Goal: Task Accomplishment & Management: Complete application form

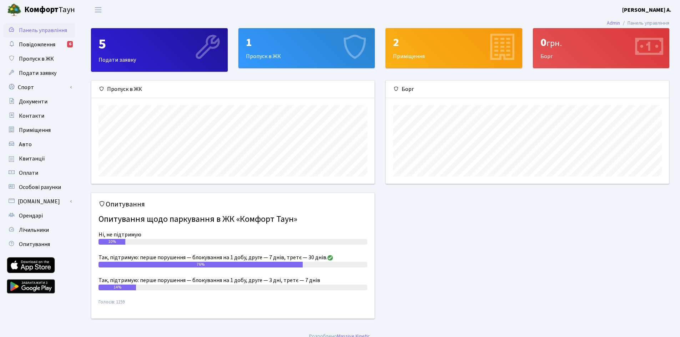
scroll to position [103, 283]
click at [274, 57] on div "1 Пропуск в ЖК" at bounding box center [307, 48] width 136 height 39
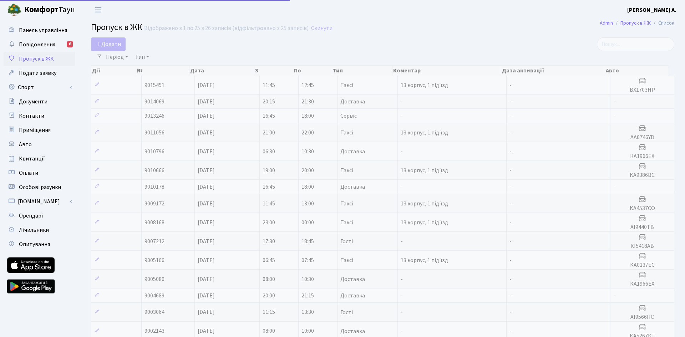
select select "25"
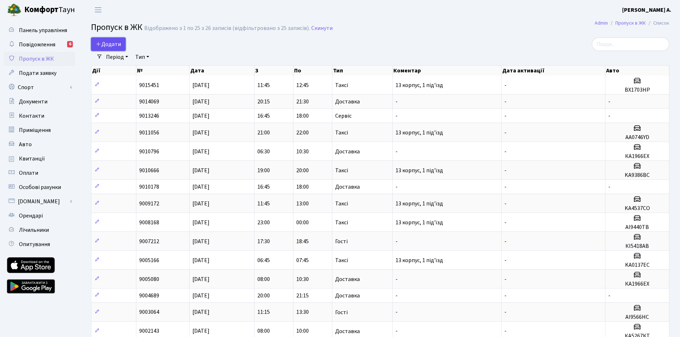
click at [113, 45] on span "Додати" at bounding box center [108, 44] width 25 height 8
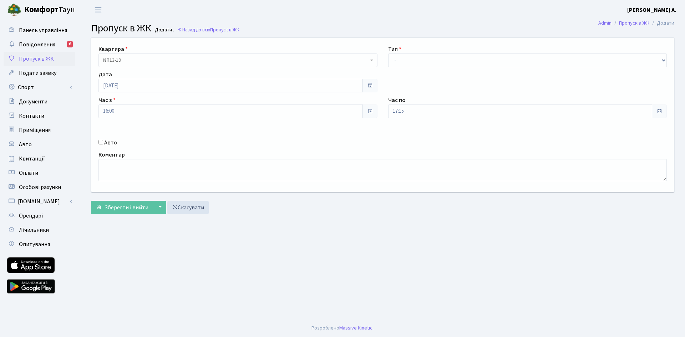
click at [455, 67] on div "Квартира <b>КТ</b>&nbsp;&nbsp;&nbsp;&nbsp;13-19 <b>КТ</b>&nbsp;&nbsp;&nbsp;&nbs…" at bounding box center [383, 115] width 594 height 154
click at [458, 60] on select "- Доставка Таксі Гості Сервіс" at bounding box center [527, 61] width 279 height 14
select select "2"
click at [388, 54] on select "- Доставка Таксі Гості Сервіс" at bounding box center [527, 61] width 279 height 14
click at [101, 144] on input "Авто" at bounding box center [101, 142] width 5 height 5
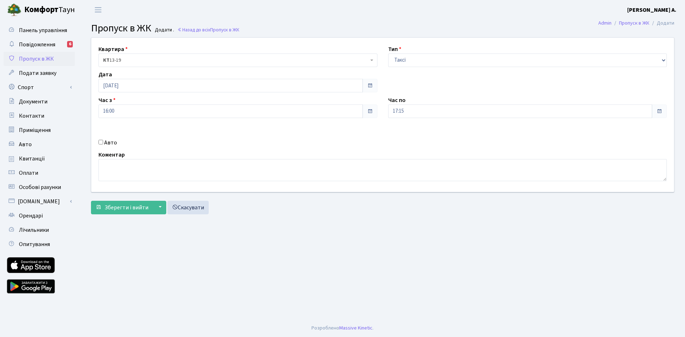
checkbox input "true"
click at [402, 138] on input "text" at bounding box center [527, 137] width 279 height 14
type input "R"
type input "КА0742ІІ"
click at [135, 213] on button "Зберегти і вийти" at bounding box center [122, 208] width 62 height 14
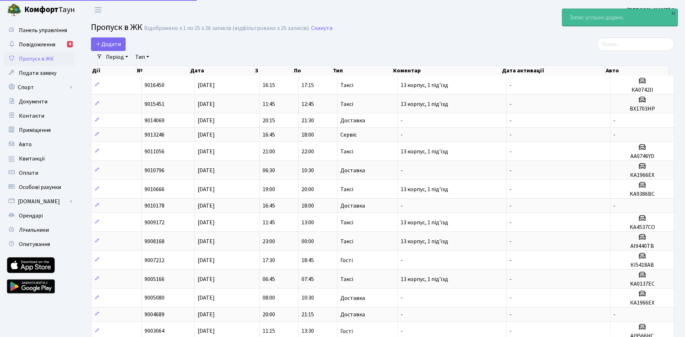
select select "25"
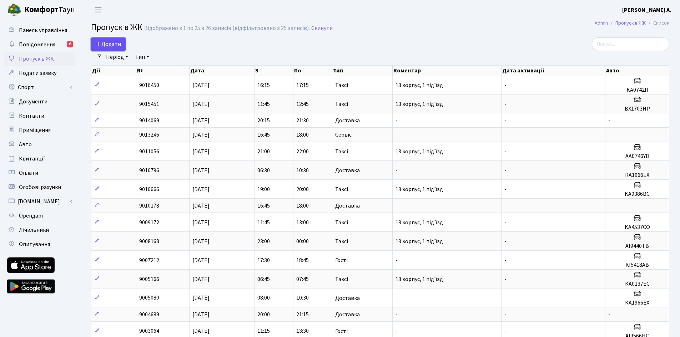
click at [113, 44] on span "Додати" at bounding box center [108, 44] width 25 height 8
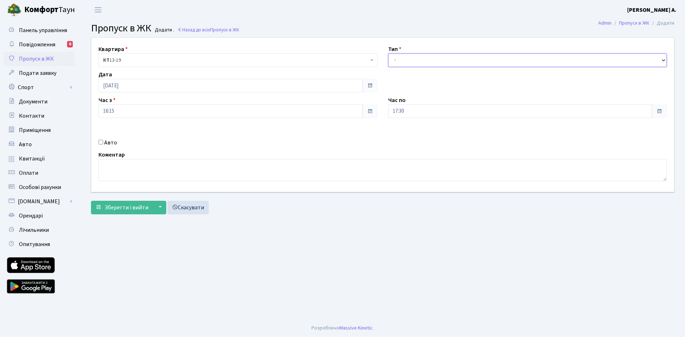
click at [414, 60] on select "- Доставка Таксі Гості Сервіс" at bounding box center [527, 61] width 279 height 14
select select "2"
click at [388, 54] on select "- Доставка Таксі Гості Сервіс" at bounding box center [527, 61] width 279 height 14
click at [96, 141] on div "Авто" at bounding box center [238, 143] width 290 height 9
click at [100, 141] on input "Авто" at bounding box center [101, 142] width 5 height 5
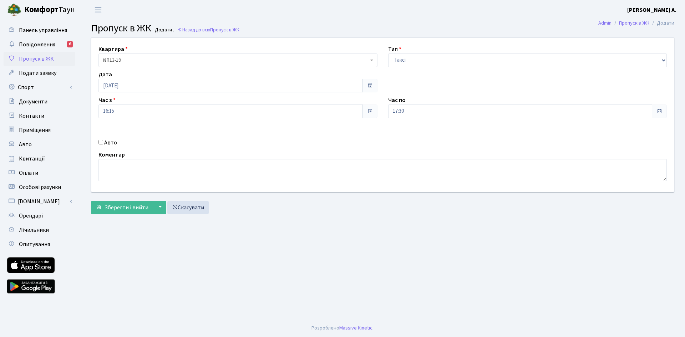
checkbox input "true"
click at [444, 144] on input "text" at bounding box center [527, 137] width 279 height 14
click at [181, 212] on link "Скасувати" at bounding box center [187, 208] width 41 height 14
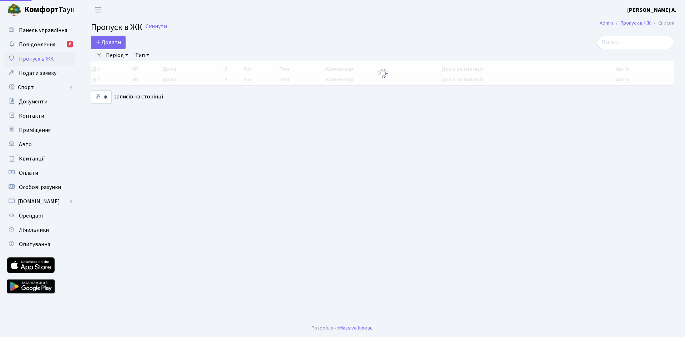
select select "25"
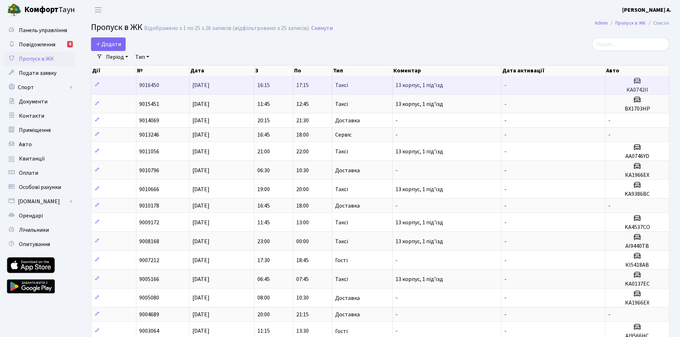
click at [645, 85] on h3 at bounding box center [637, 81] width 58 height 10
click at [136, 84] on td at bounding box center [113, 85] width 45 height 19
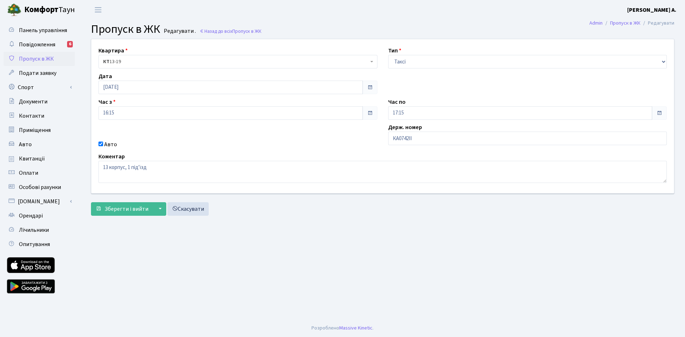
click at [97, 85] on div "Дата [DATE]" at bounding box center [238, 83] width 290 height 22
click at [190, 209] on link "Скасувати" at bounding box center [187, 209] width 41 height 14
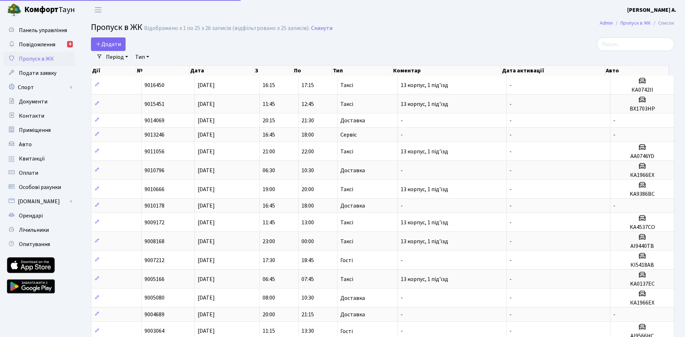
select select "25"
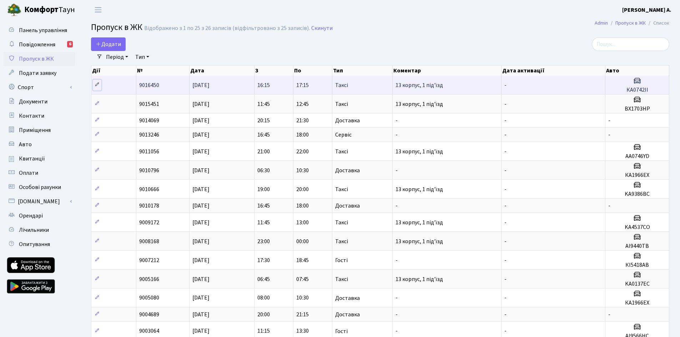
click at [97, 84] on icon at bounding box center [97, 84] width 5 height 5
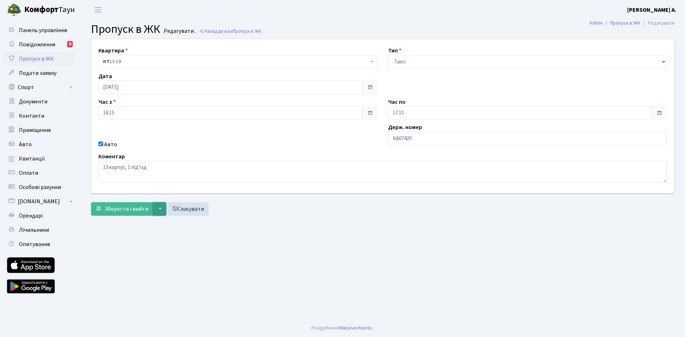
click at [160, 210] on button "▼" at bounding box center [160, 209] width 14 height 14
click at [424, 138] on input "КА0742ІІ" at bounding box center [527, 139] width 279 height 14
click at [99, 144] on input "Авто" at bounding box center [101, 144] width 5 height 5
checkbox input "false"
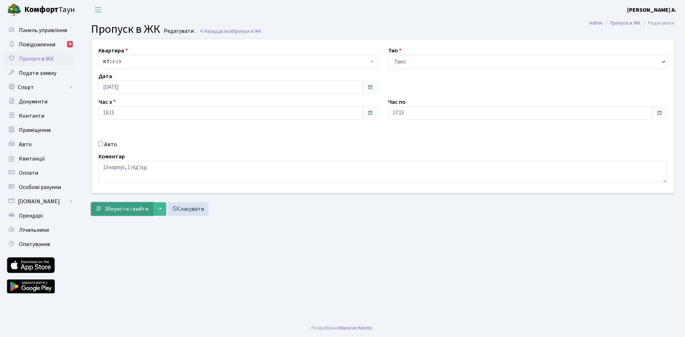
click at [117, 211] on span "Зберегти і вийти" at bounding box center [127, 209] width 44 height 8
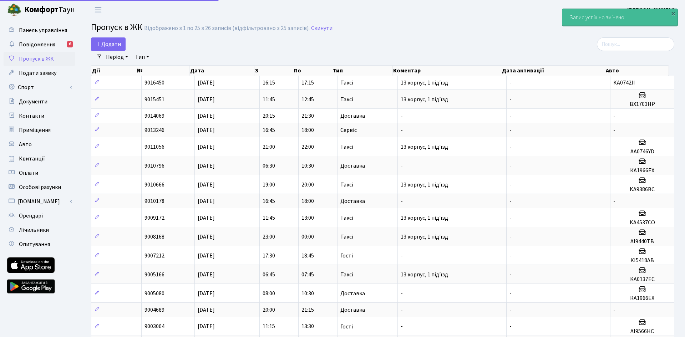
select select "25"
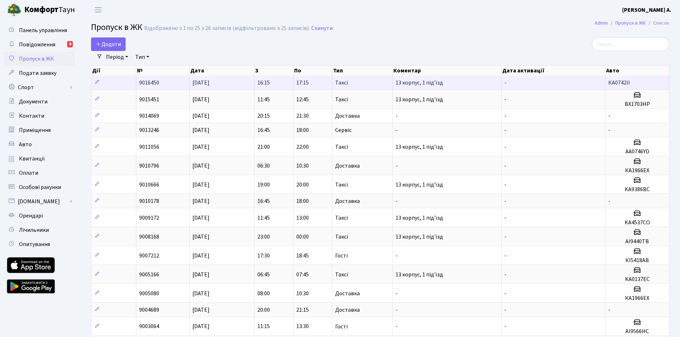
click at [537, 88] on td "-" at bounding box center [554, 83] width 104 height 14
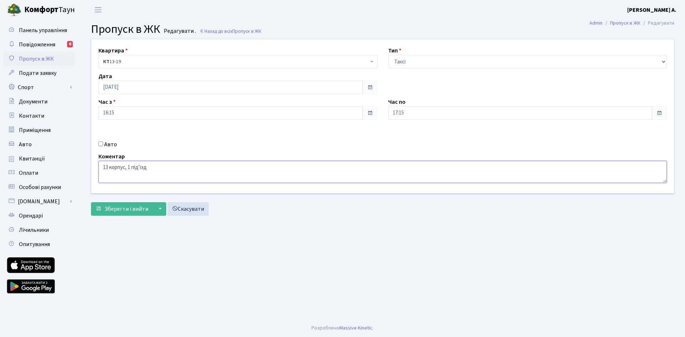
click at [141, 170] on textarea "13 корпус, 1 під'їзд" at bounding box center [383, 172] width 569 height 22
click at [99, 145] on input "Авто" at bounding box center [101, 144] width 5 height 5
checkbox input "true"
drag, startPoint x: 444, startPoint y: 137, endPoint x: 410, endPoint y: 140, distance: 34.7
click at [410, 140] on input "КА0742ІІ" at bounding box center [527, 139] width 279 height 14
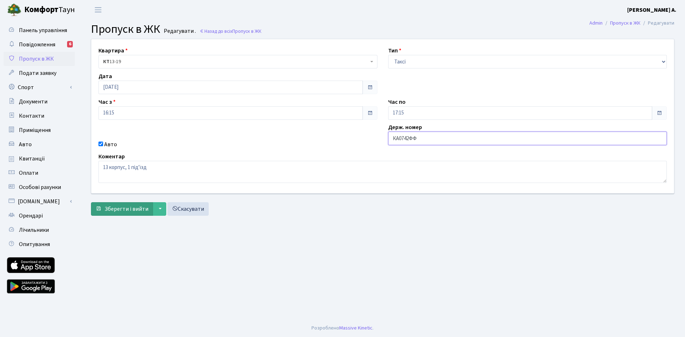
type input "КА0742ФФ"
click at [128, 207] on span "Зберегти і вийти" at bounding box center [127, 209] width 44 height 8
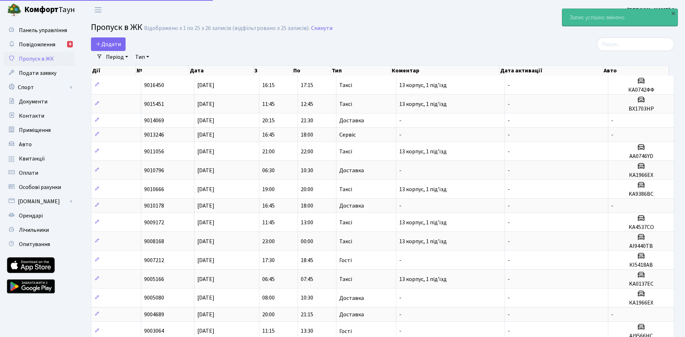
select select "25"
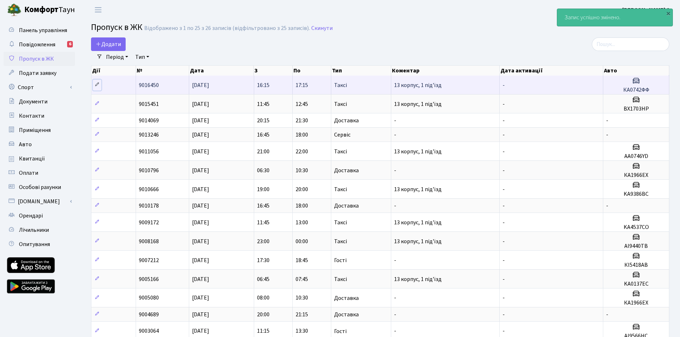
click at [97, 84] on icon at bounding box center [97, 84] width 5 height 5
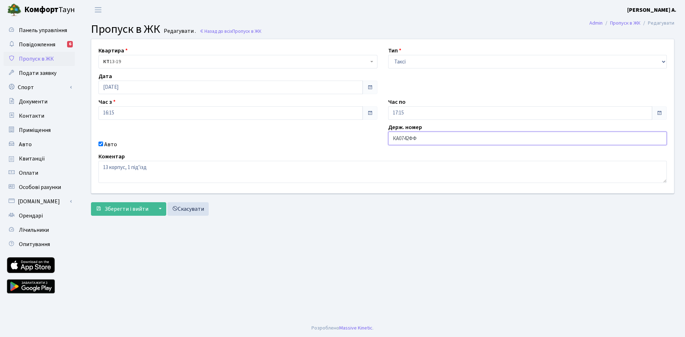
click at [419, 137] on input "КА0742ФФ" at bounding box center [527, 139] width 279 height 14
click at [401, 134] on input "КА0742ФФ" at bounding box center [527, 139] width 279 height 14
drag, startPoint x: 410, startPoint y: 138, endPoint x: 427, endPoint y: 139, distance: 16.8
click at [427, 139] on input "КА0742ФФ" at bounding box center [527, 139] width 279 height 14
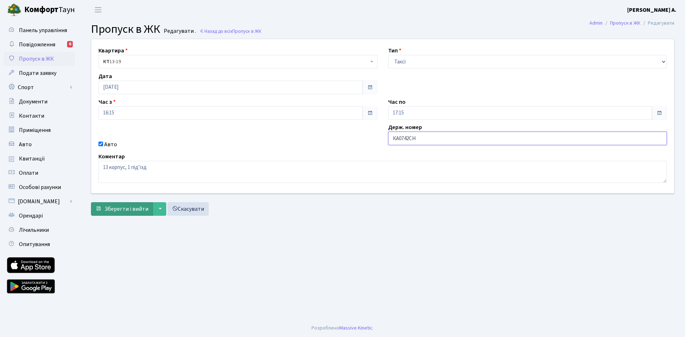
type input "КА0742СН"
click at [121, 209] on span "Зберегти і вийти" at bounding box center [127, 209] width 44 height 8
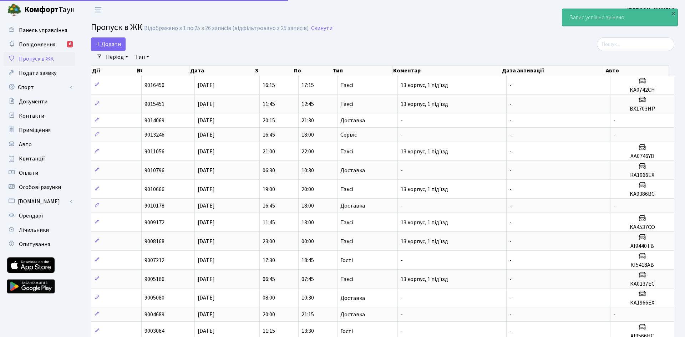
select select "25"
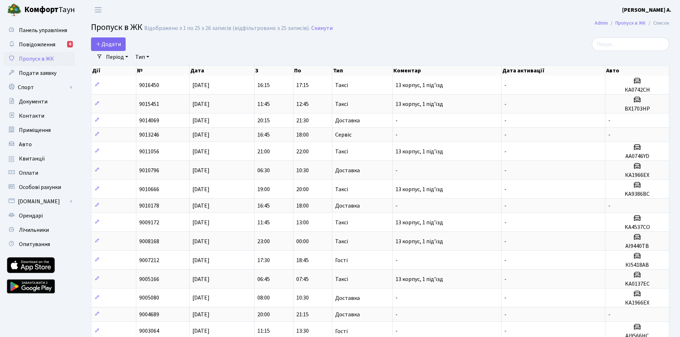
click at [354, 25] on h2 "Пропуск в ЖК Відображено з 1 по 25 з 26 записів (відфільтровано з 25 записів). …" at bounding box center [380, 28] width 578 height 12
